Goal: Information Seeking & Learning: Learn about a topic

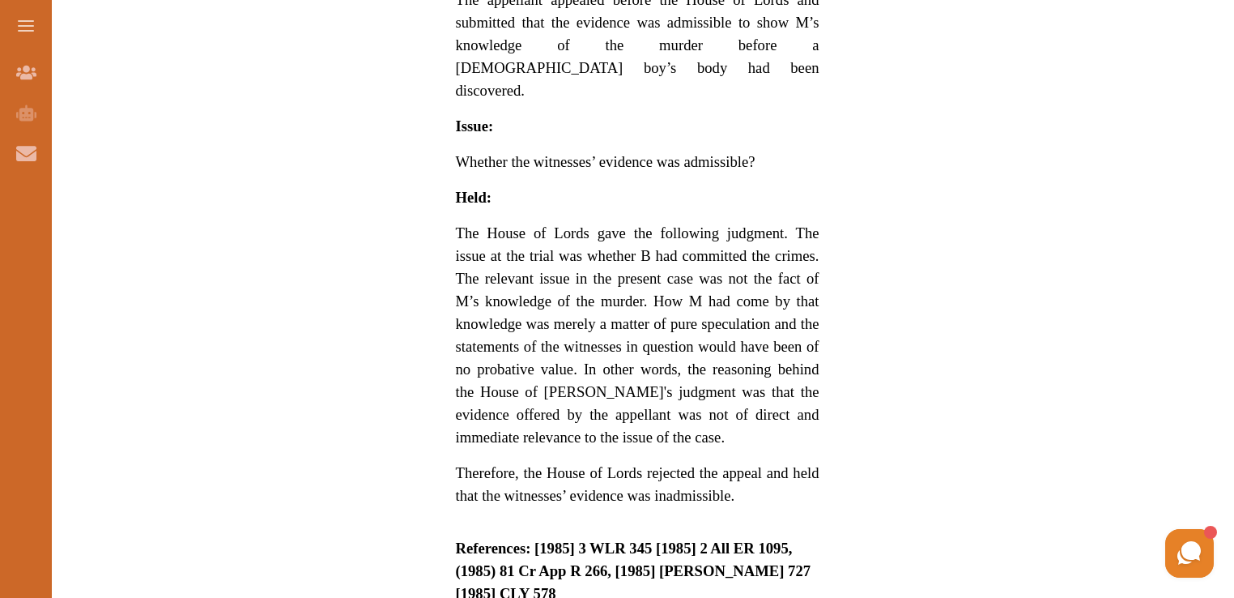
scroll to position [1256, 0]
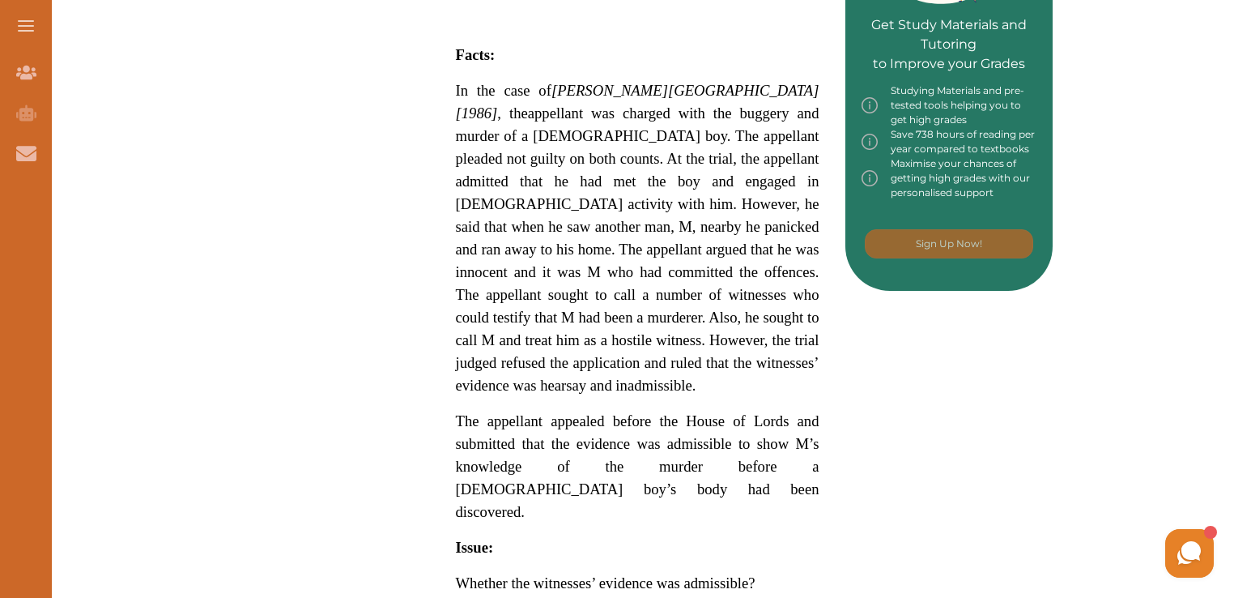
scroll to position [834, 0]
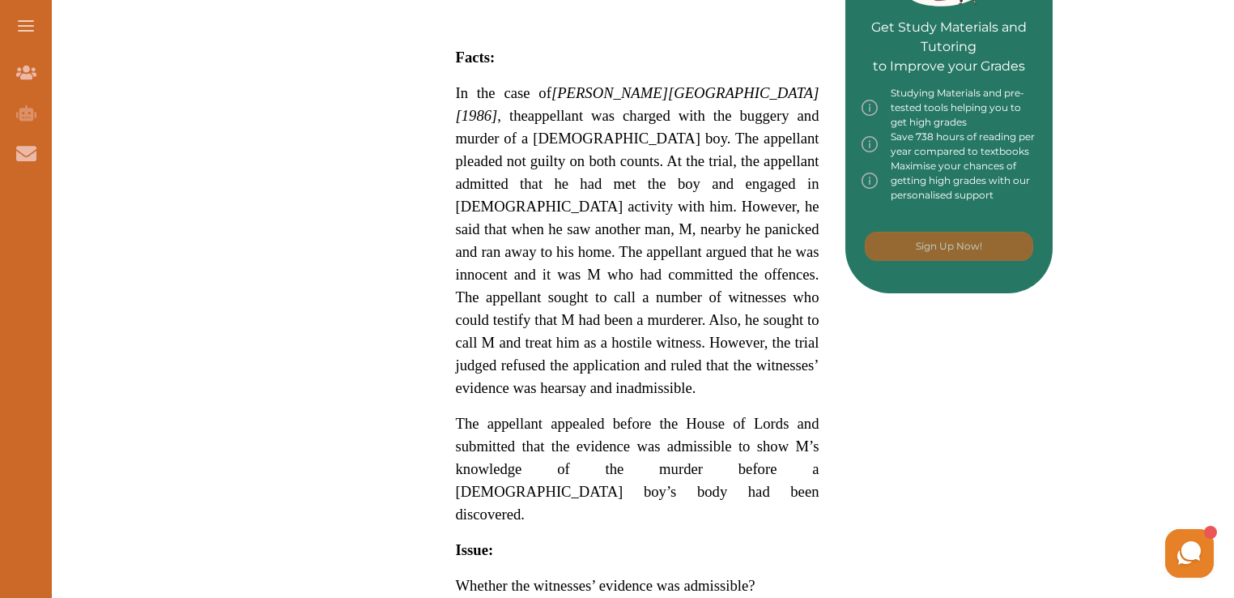
drag, startPoint x: 457, startPoint y: 59, endPoint x: 461, endPoint y: 89, distance: 30.2
click at [461, 89] on p "[PERSON_NAME] [1986] concerns the admissibility of hearsay evidence. Keywords: …" at bounding box center [638, 359] width 364 height 1464
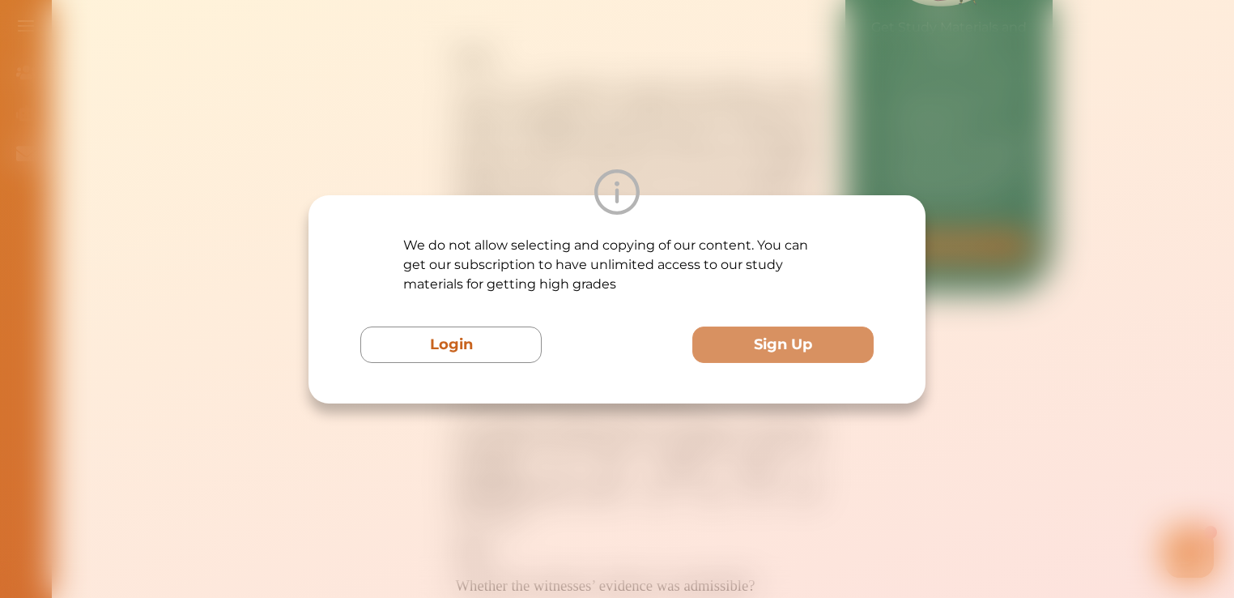
click at [461, 89] on div "We do not allow selecting and copying of our content. You can get our subscript…" at bounding box center [617, 299] width 1234 height 598
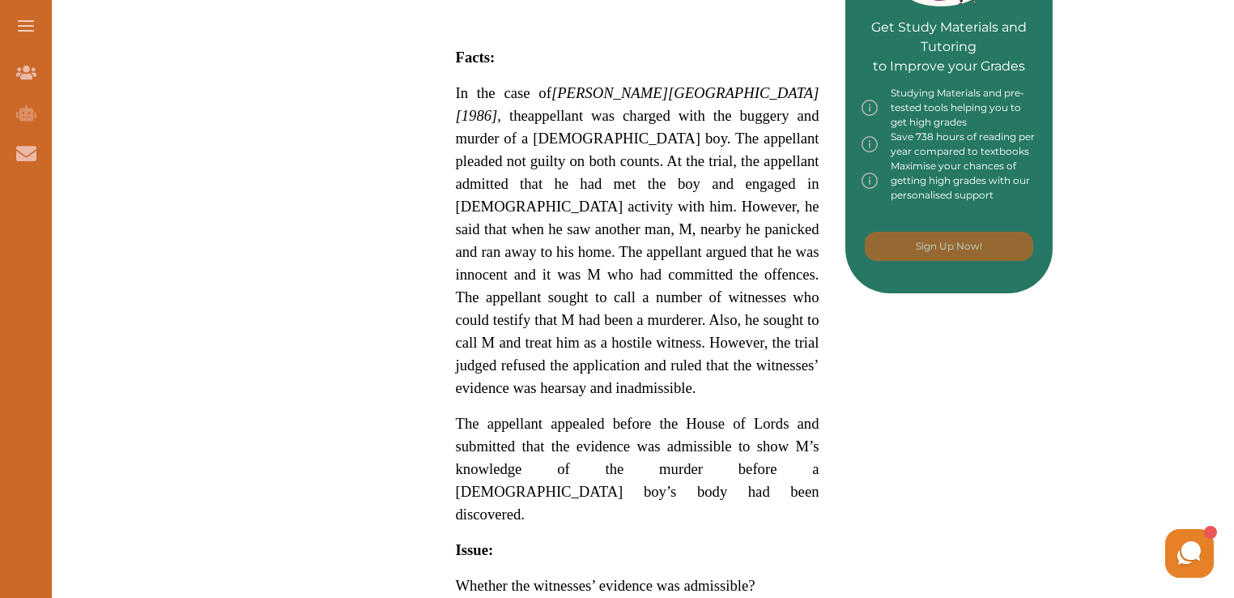
click at [461, 89] on div "We do not allow selecting and copying of our content. You can get our subscript…" at bounding box center [617, 299] width 1234 height 598
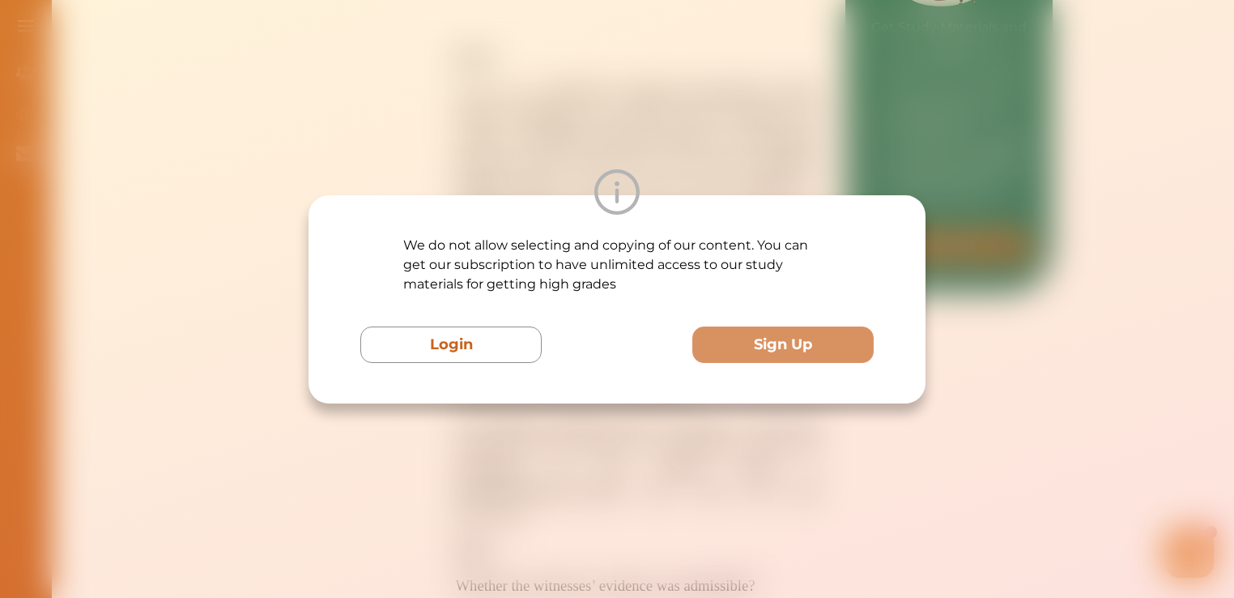
click at [479, 136] on div "We do not allow selecting and copying of our content. You can get our subscript…" at bounding box center [617, 299] width 1234 height 598
